Goal: Information Seeking & Learning: Learn about a topic

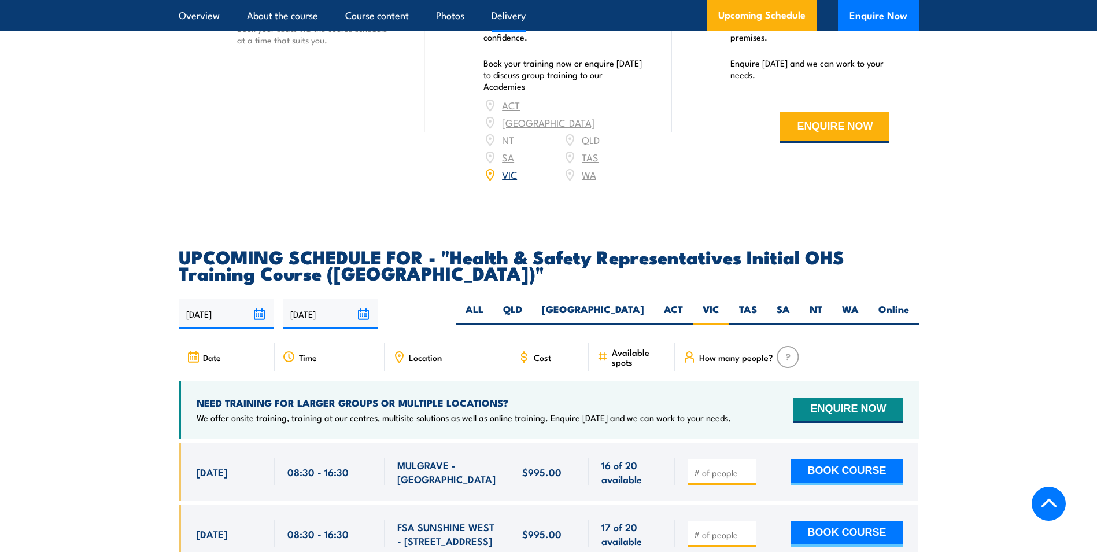
scroll to position [1793, 0]
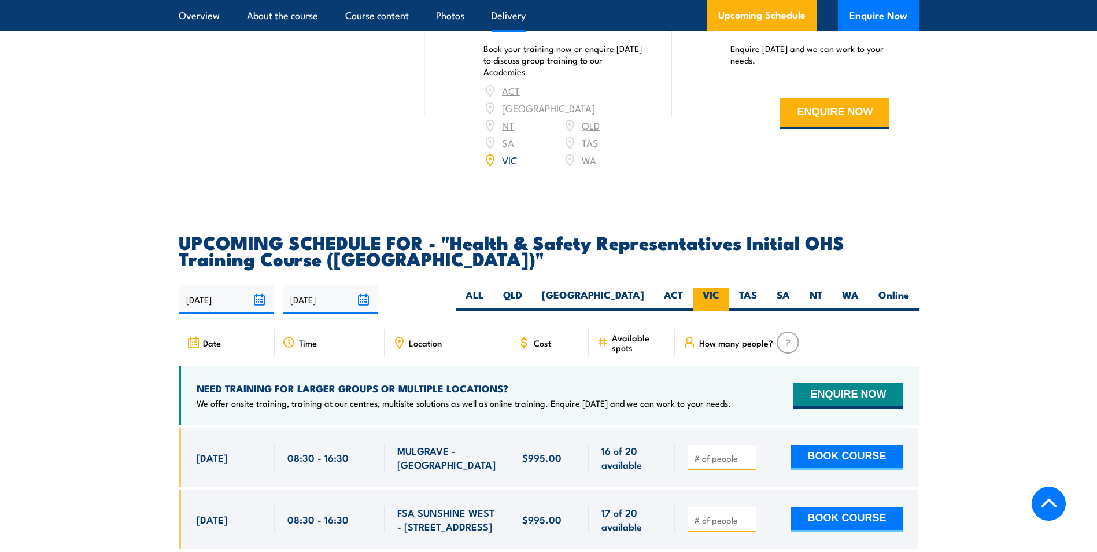
click at [711, 288] on label "VIC" at bounding box center [711, 299] width 36 height 23
click at [719, 288] on input "VIC" at bounding box center [723, 292] width 8 height 8
click at [192, 16] on link "Overview" at bounding box center [199, 15] width 41 height 31
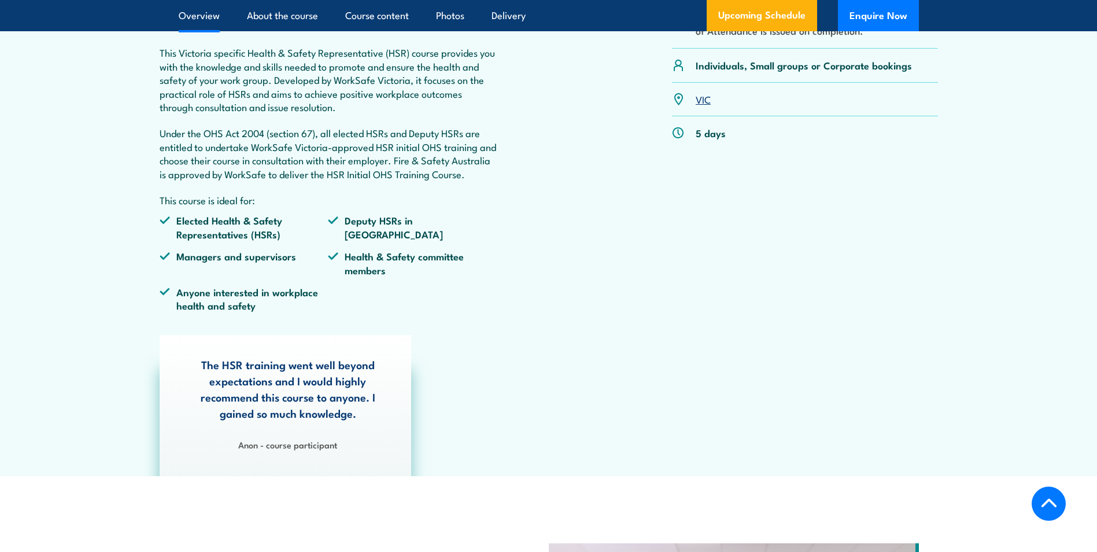
scroll to position [303, 0]
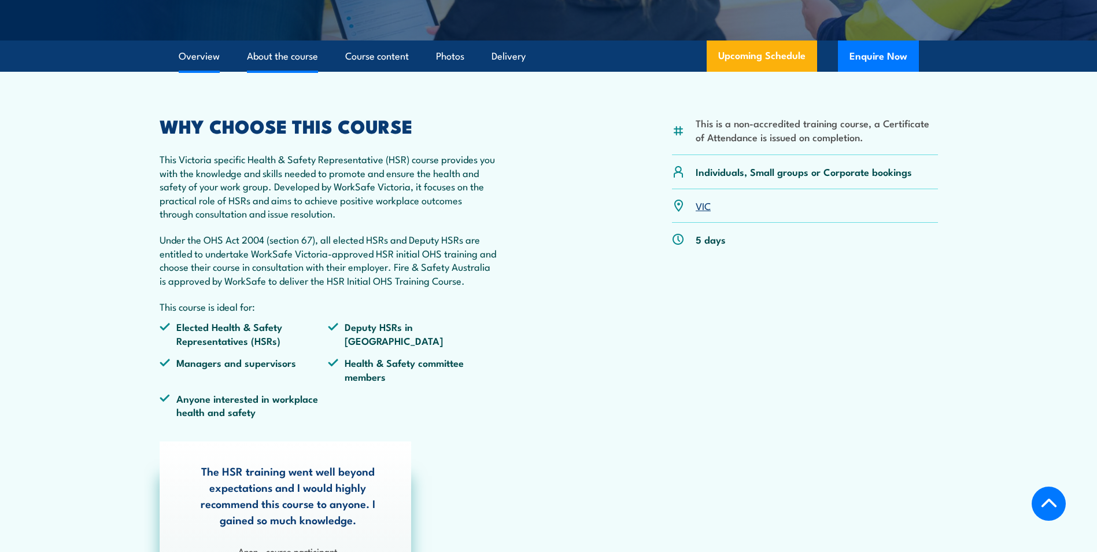
click at [280, 62] on link "About the course" at bounding box center [282, 56] width 71 height 31
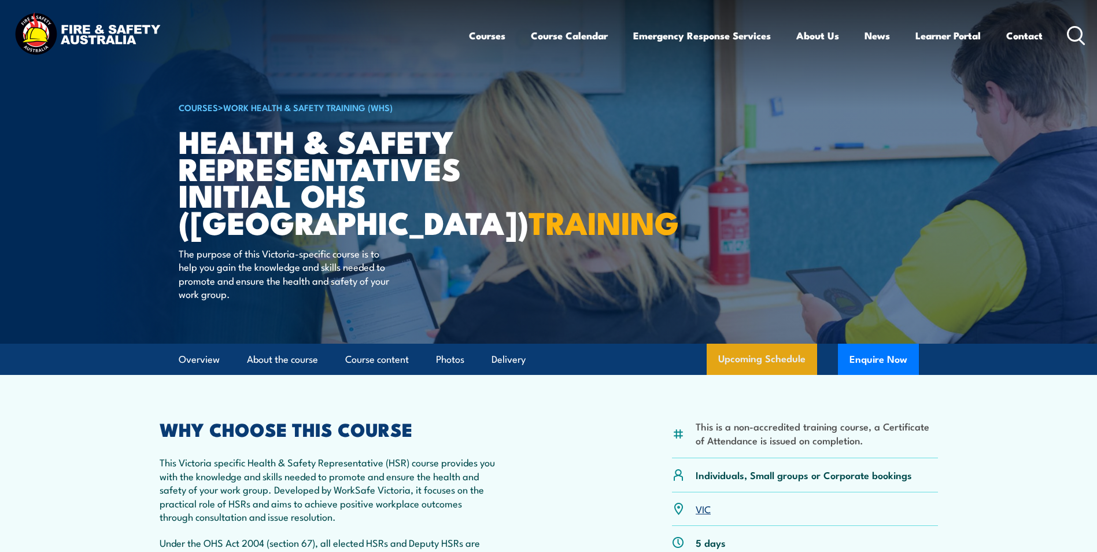
click at [759, 364] on link "Upcoming Schedule" at bounding box center [762, 358] width 110 height 31
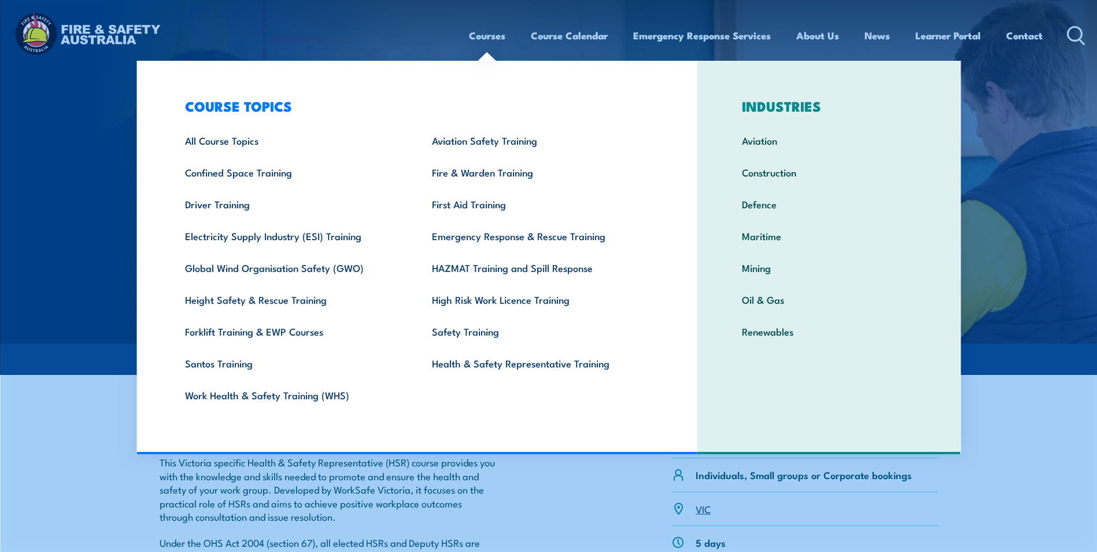
click at [485, 38] on link "Courses" at bounding box center [487, 35] width 36 height 31
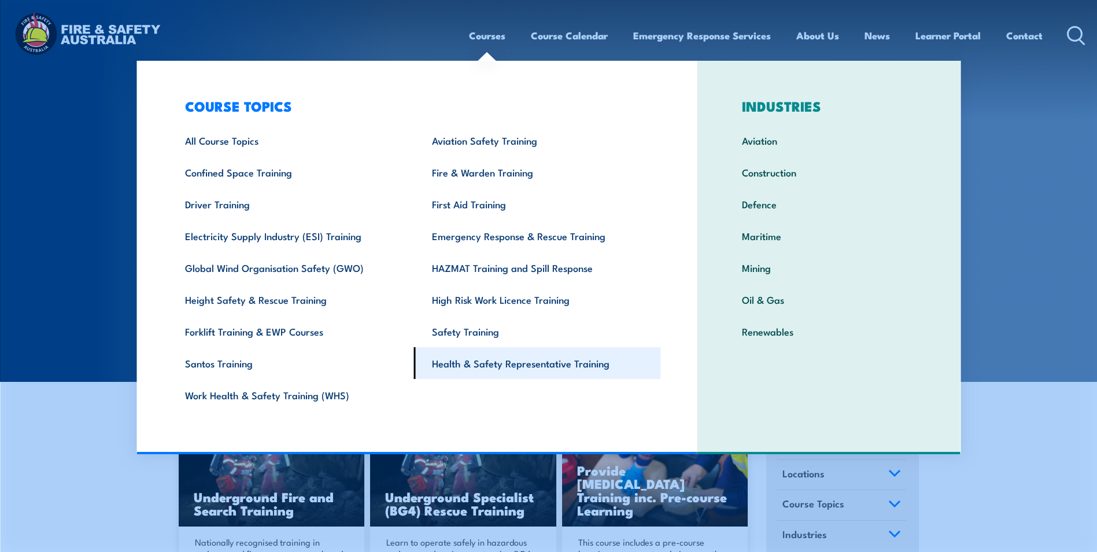
click at [479, 360] on link "Health & Safety Representative Training" at bounding box center [537, 363] width 247 height 32
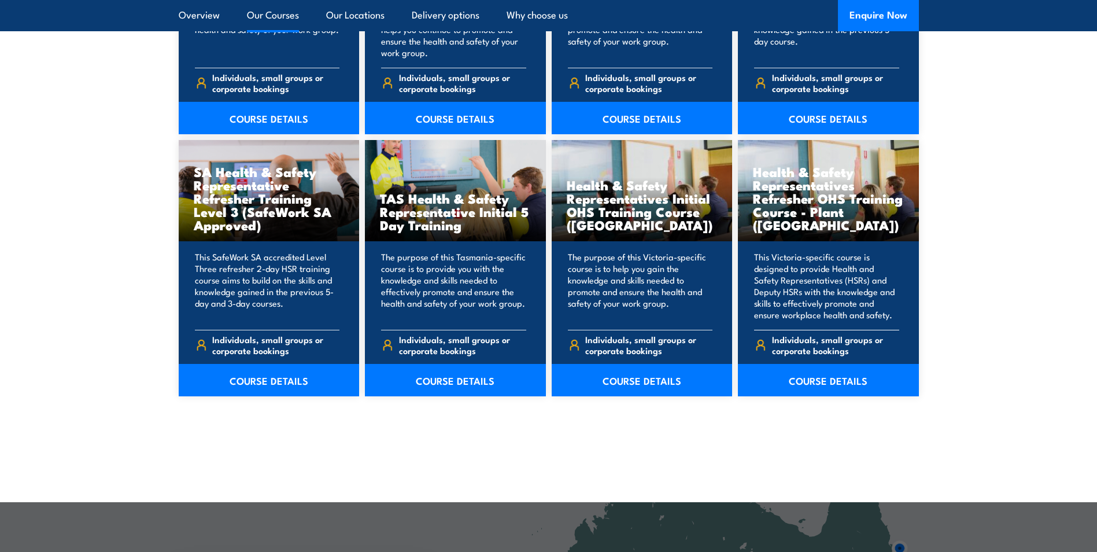
scroll to position [1677, 0]
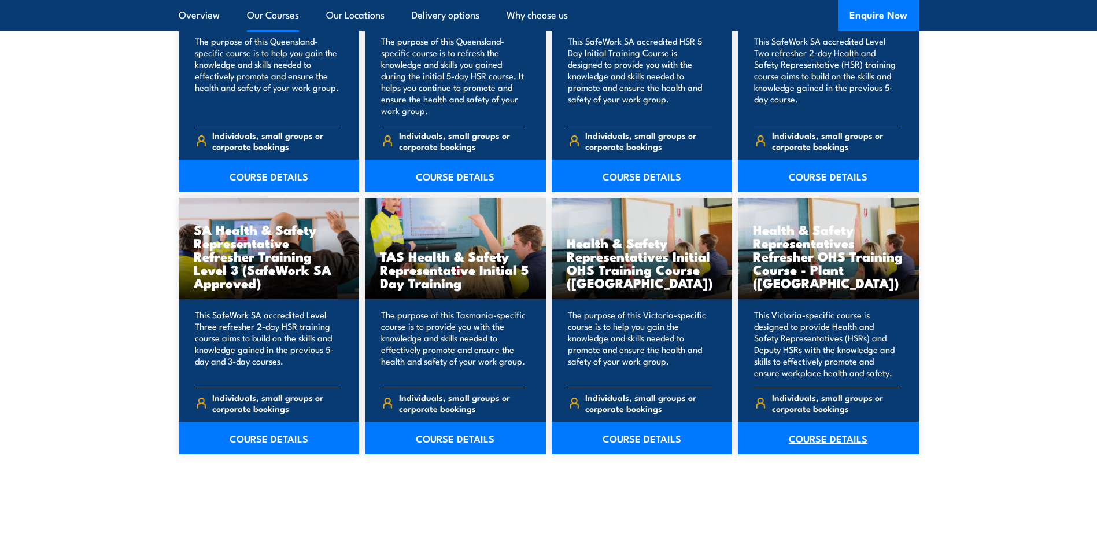
click at [823, 436] on link "COURSE DETAILS" at bounding box center [828, 438] width 181 height 32
